Goal: Information Seeking & Learning: Learn about a topic

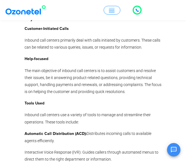
scroll to position [508, 0]
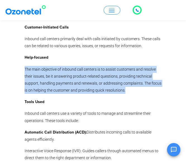
drag, startPoint x: 25, startPoint y: 70, endPoint x: 130, endPoint y: 90, distance: 106.9
click at [130, 90] on p "The main objective of inbound call centers is to assist customers and resolve t…" at bounding box center [93, 80] width 137 height 28
drag, startPoint x: 107, startPoint y: 82, endPoint x: 180, endPoint y: 74, distance: 73.2
copy p "The main objective of inbound call centers is to assist customers and resolve t…"
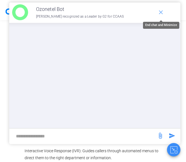
click at [160, 14] on icon "end chat or minimize" at bounding box center [160, 12] width 7 height 7
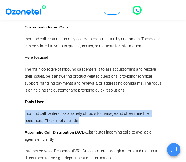
drag, startPoint x: 25, startPoint y: 113, endPoint x: 105, endPoint y: 120, distance: 80.8
click at [105, 120] on p "Inbound call centers use a variety of tools to manage and streamline their oper…" at bounding box center [93, 117] width 137 height 14
drag, startPoint x: 104, startPoint y: 115, endPoint x: 83, endPoint y: 118, distance: 20.9
copy p "Inbound call centers use a variety of tools to manage and streamline their oper…"
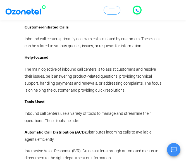
click at [151, 64] on div "What are Inbound Call Centers? Inbound call centers answer calls from customers…" at bounding box center [93, 119] width 137 height 296
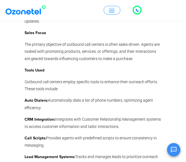
scroll to position [954, 0]
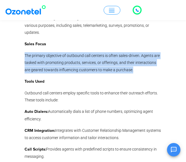
drag, startPoint x: 25, startPoint y: 49, endPoint x: 139, endPoint y: 65, distance: 115.1
click at [139, 65] on p "The primary objective of outbound call centers is often sales-driven. Agents ar…" at bounding box center [93, 62] width 137 height 21
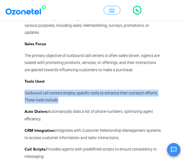
drag, startPoint x: 24, startPoint y: 86, endPoint x: 73, endPoint y: 89, distance: 49.1
